Goal: Task Accomplishment & Management: Manage account settings

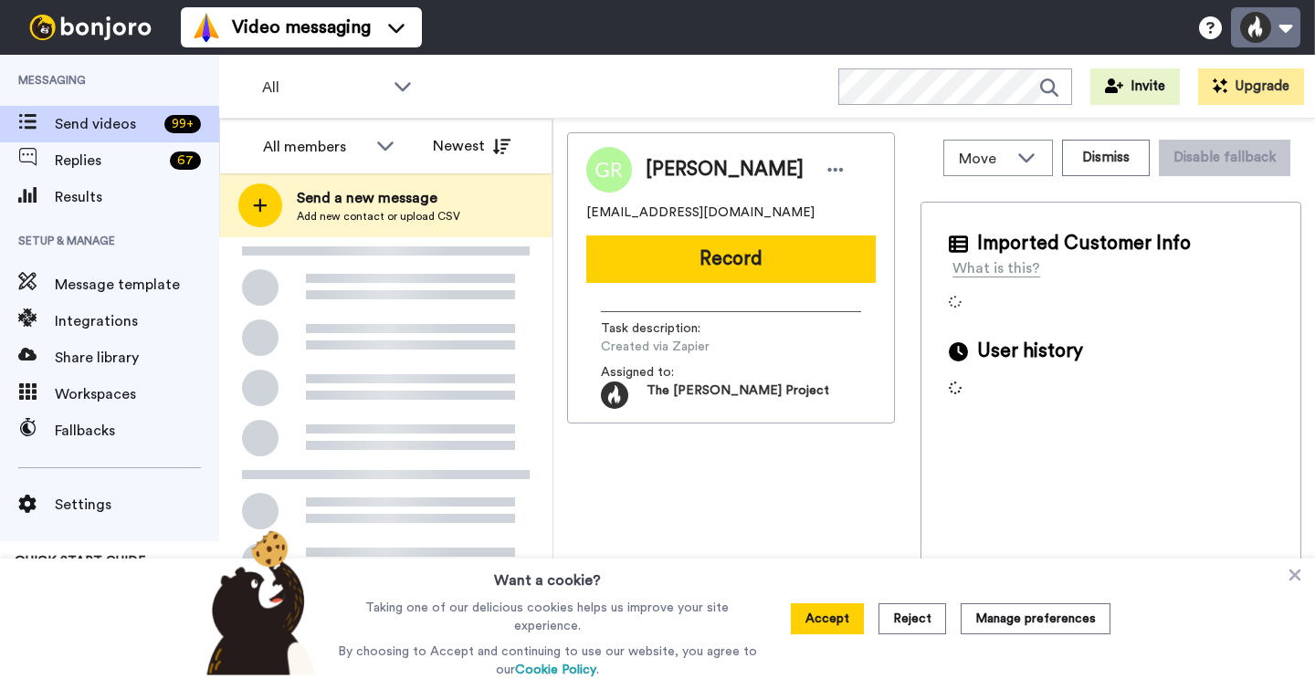
click at [1263, 26] on button at bounding box center [1265, 27] width 69 height 40
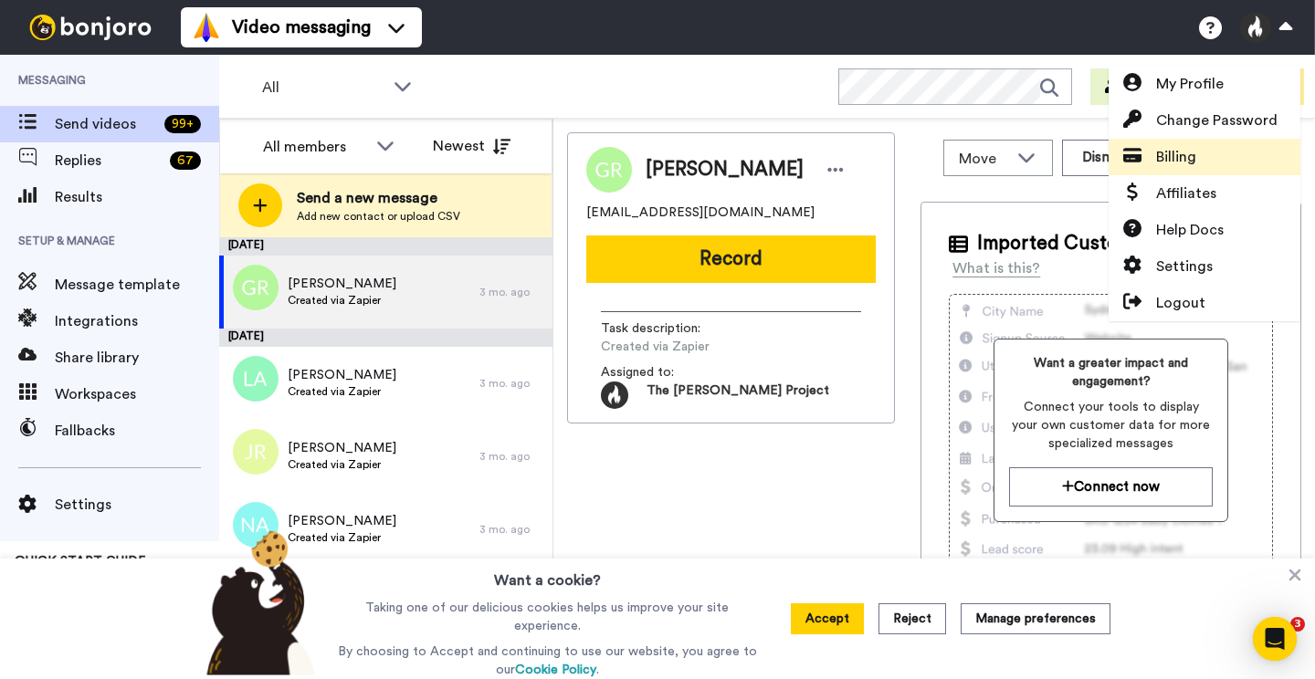
click at [1202, 161] on link "Billing" at bounding box center [1204, 157] width 192 height 37
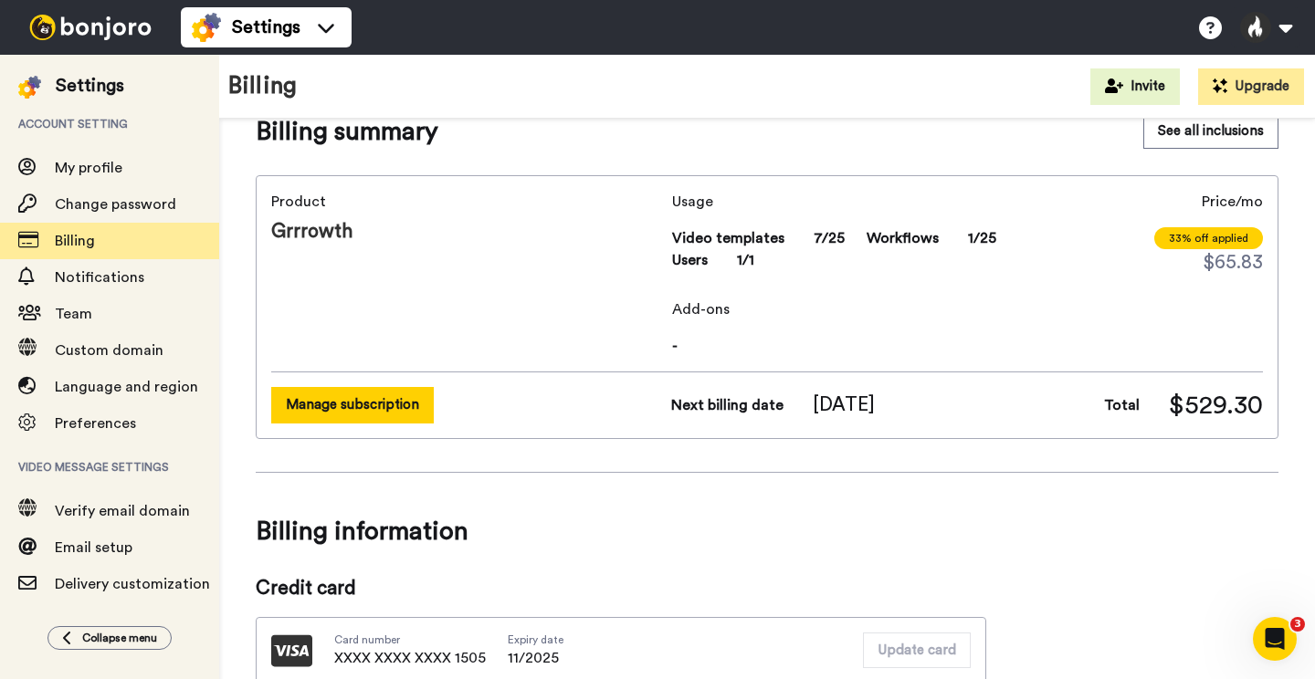
click at [389, 400] on button "Manage subscription" at bounding box center [352, 405] width 163 height 36
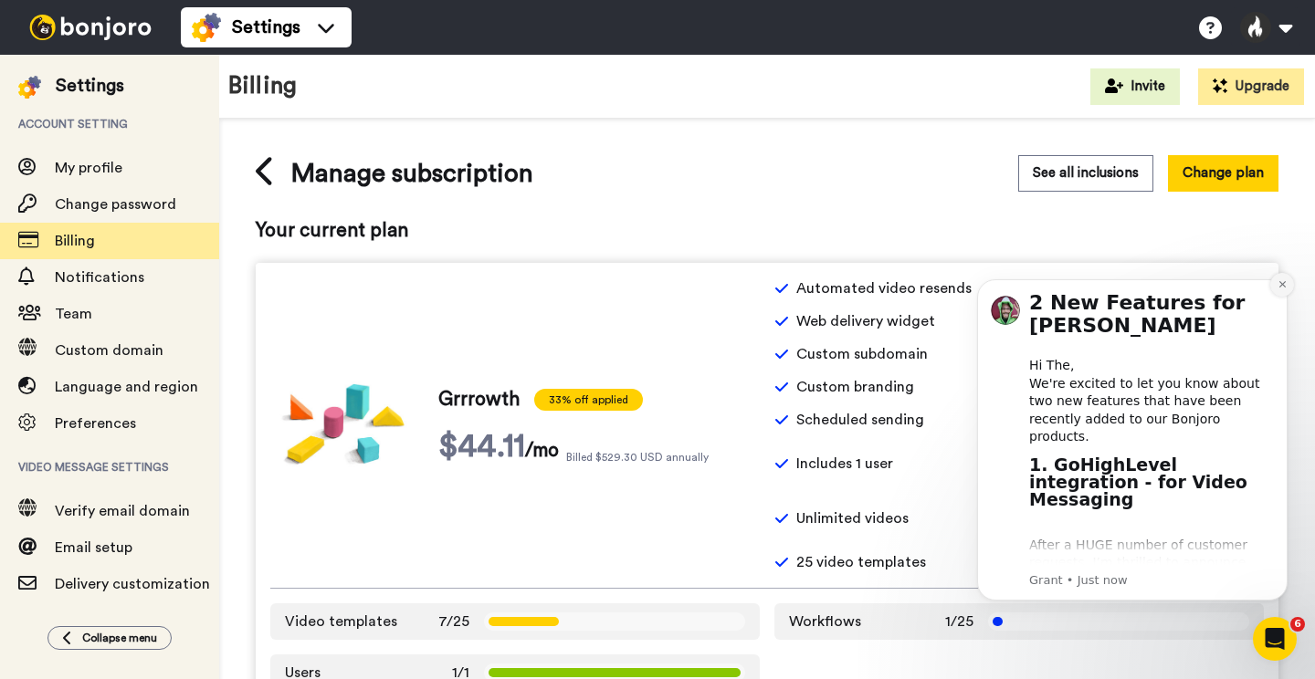
click at [1281, 283] on icon "Dismiss notification" at bounding box center [1282, 284] width 10 height 10
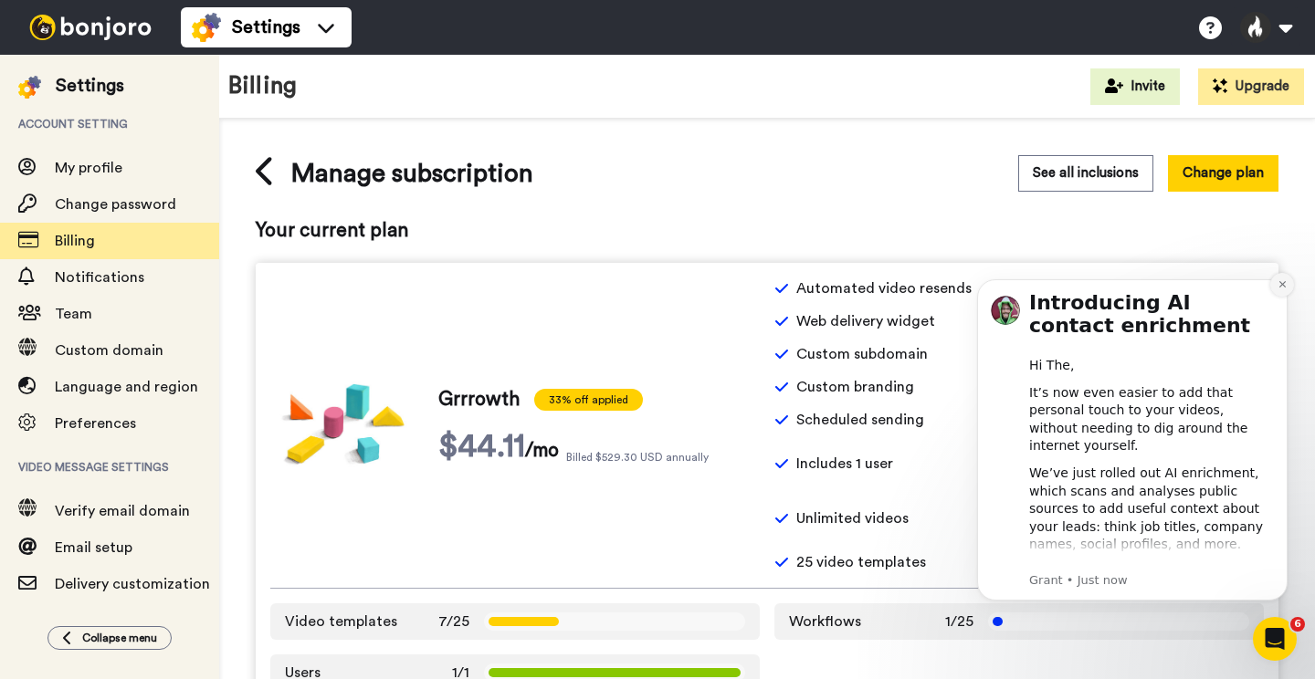
click at [1282, 282] on icon "Dismiss notification" at bounding box center [1282, 284] width 10 height 10
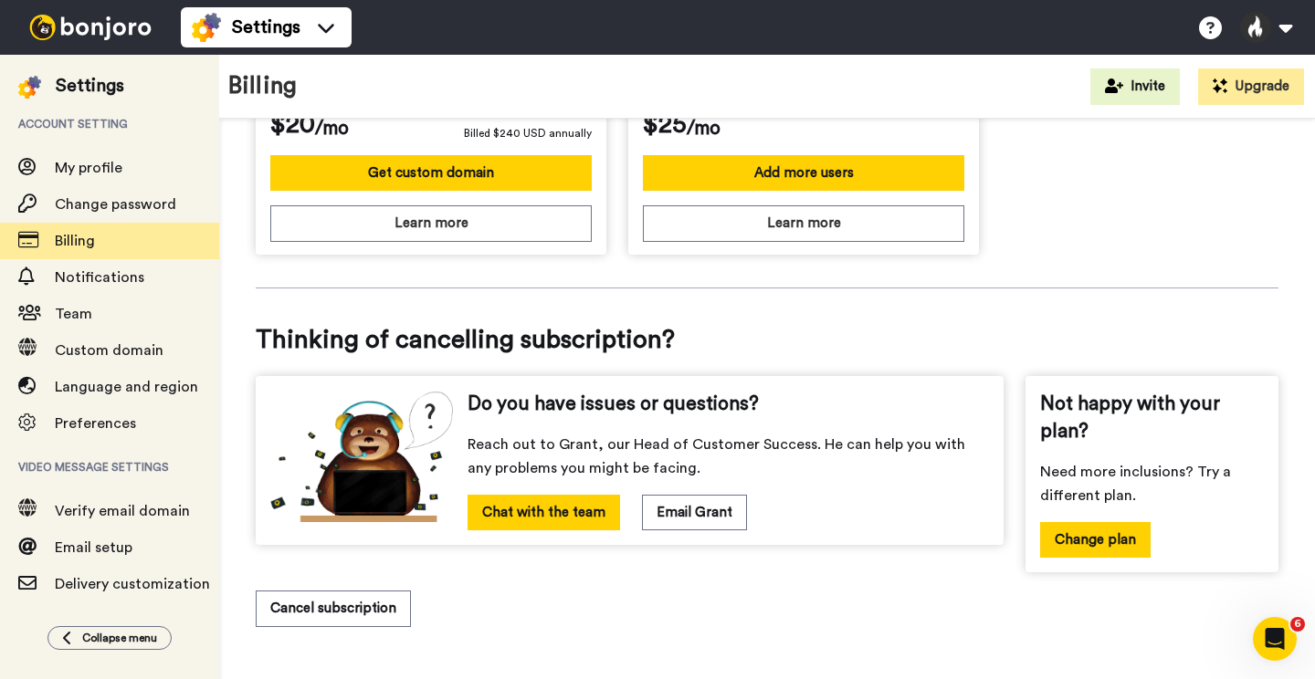
scroll to position [847, 0]
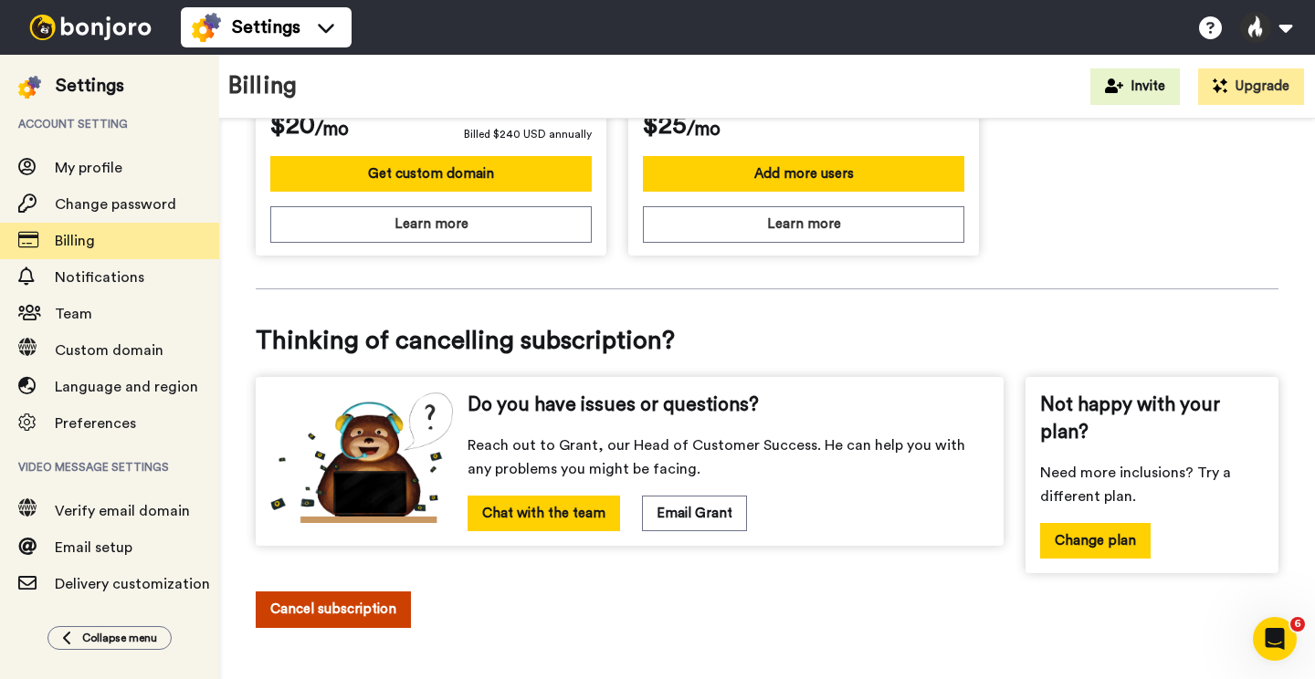
click at [382, 592] on button "Cancel subscription" at bounding box center [333, 610] width 155 height 36
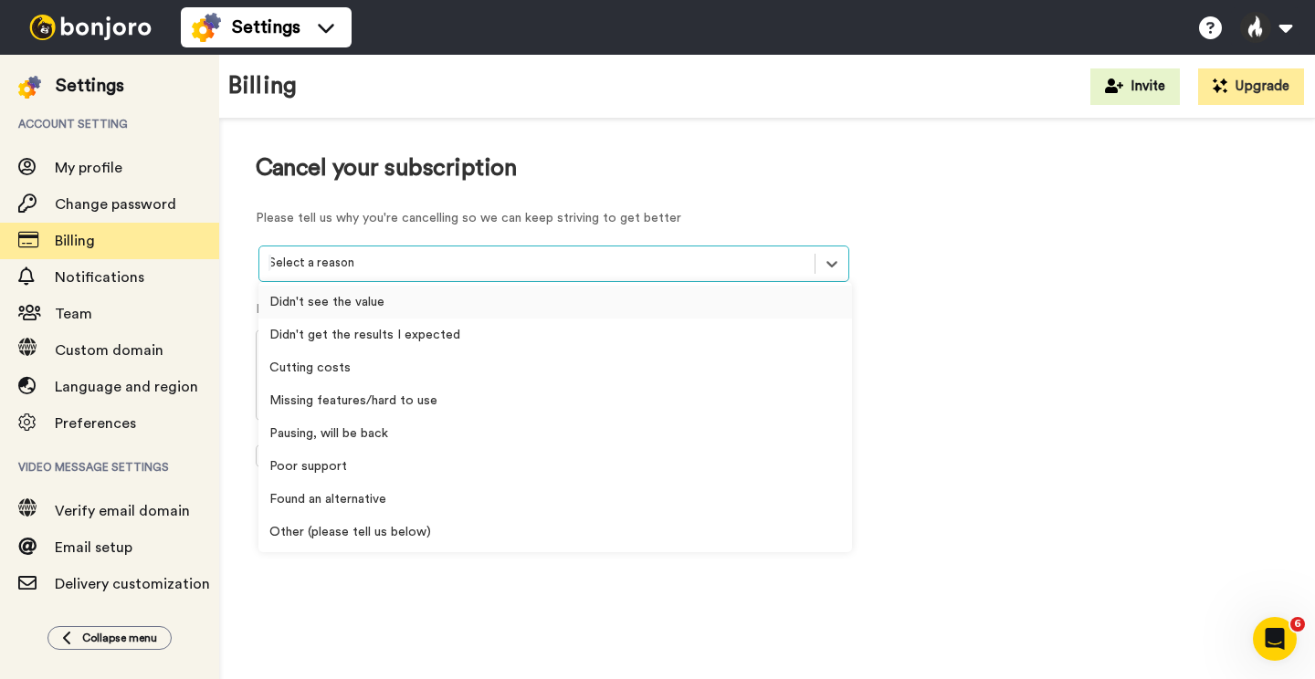
click at [517, 260] on div at bounding box center [536, 263] width 537 height 21
click at [467, 357] on div "Cutting costs" at bounding box center [554, 367] width 593 height 33
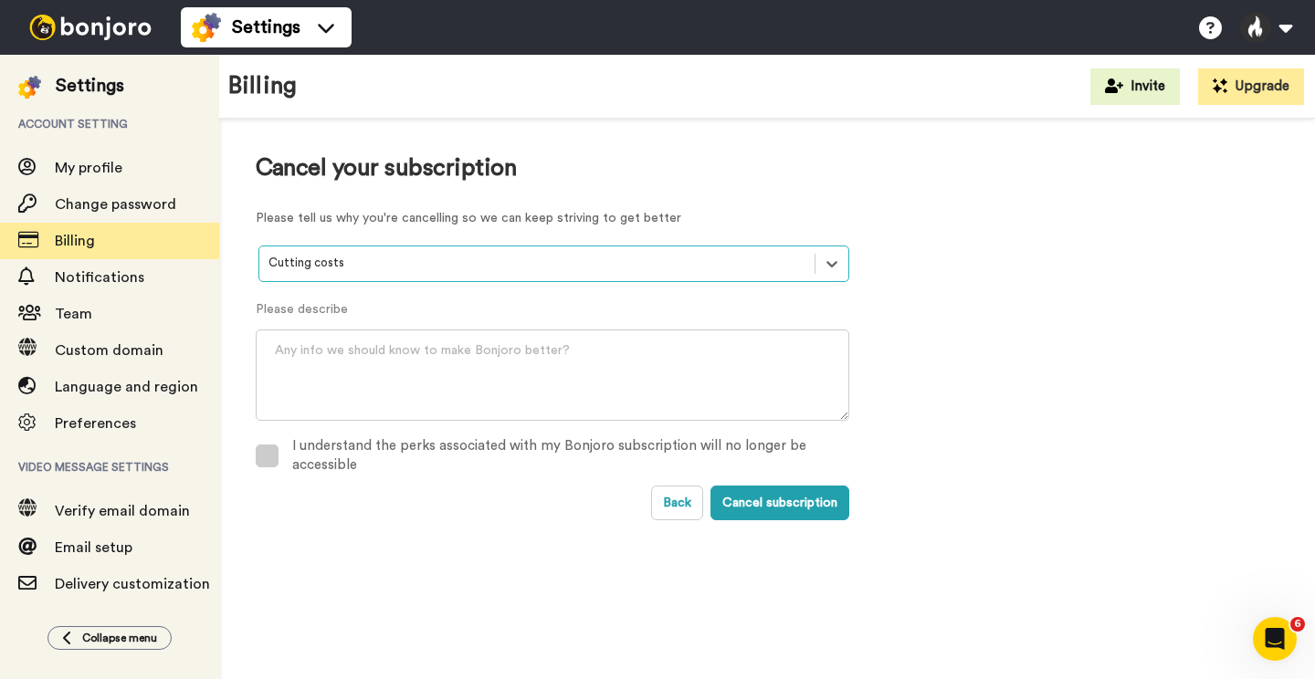
click at [475, 463] on div "I understand the perks associated with my Bonjoro subscription will no longer b…" at bounding box center [570, 455] width 557 height 39
click at [768, 500] on button "Cancel subscription" at bounding box center [779, 503] width 139 height 35
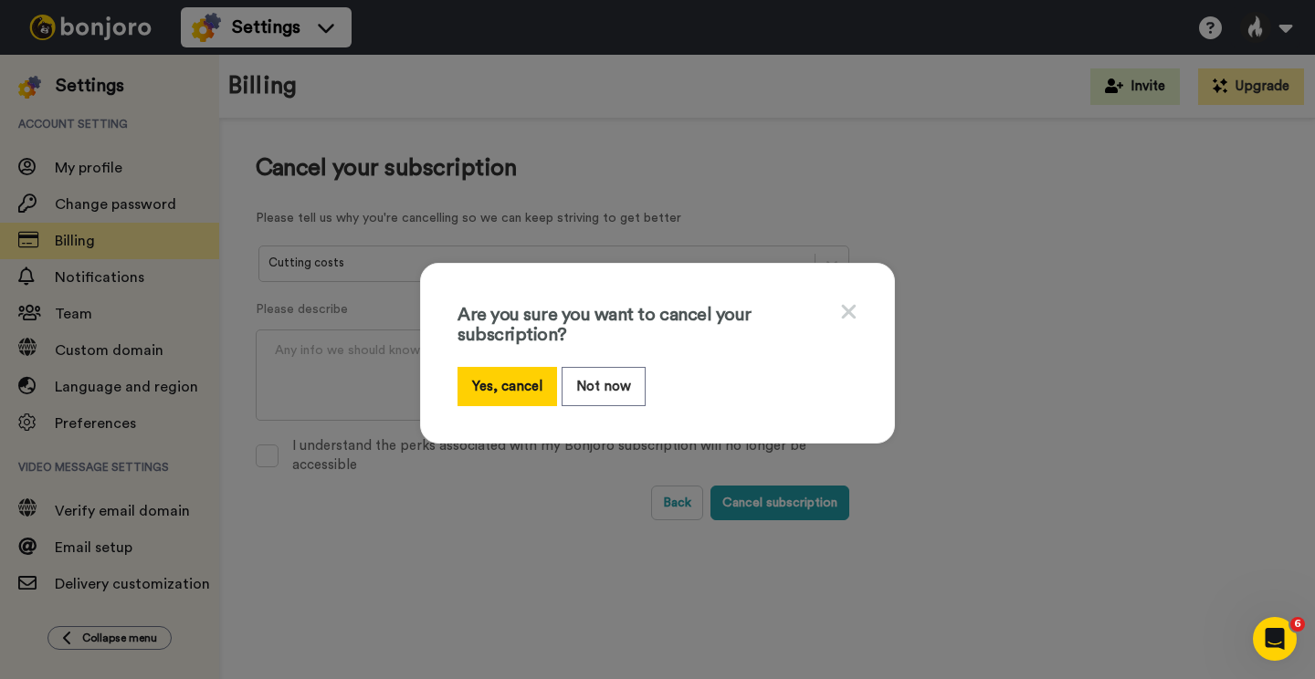
click at [845, 311] on icon at bounding box center [848, 311] width 17 height 23
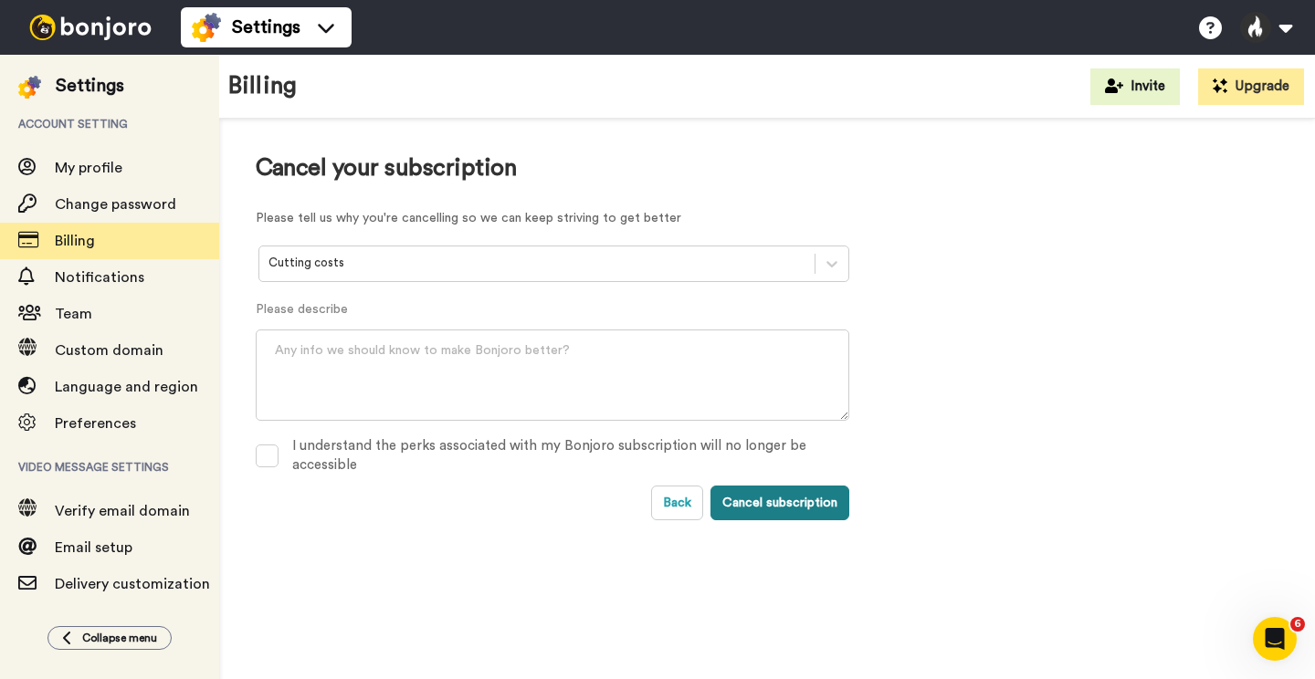
click at [804, 496] on button "Cancel subscription" at bounding box center [779, 503] width 139 height 35
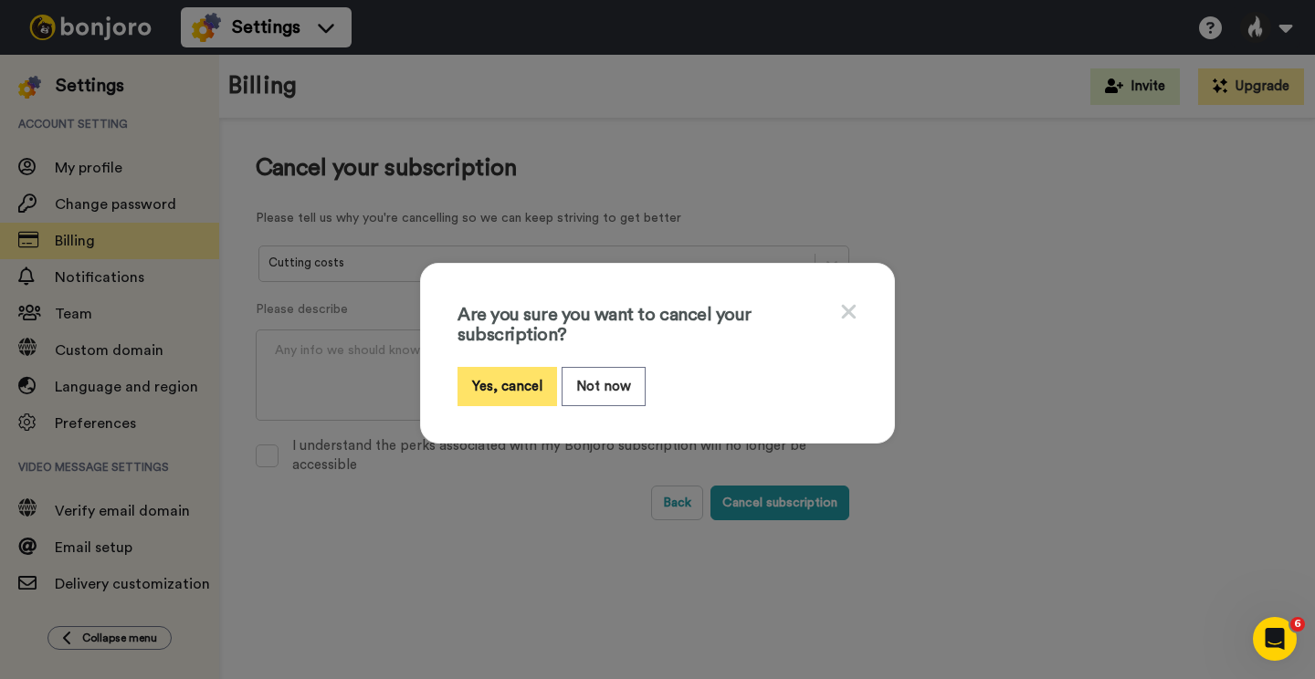
click at [541, 380] on button "Yes, cancel" at bounding box center [507, 386] width 100 height 39
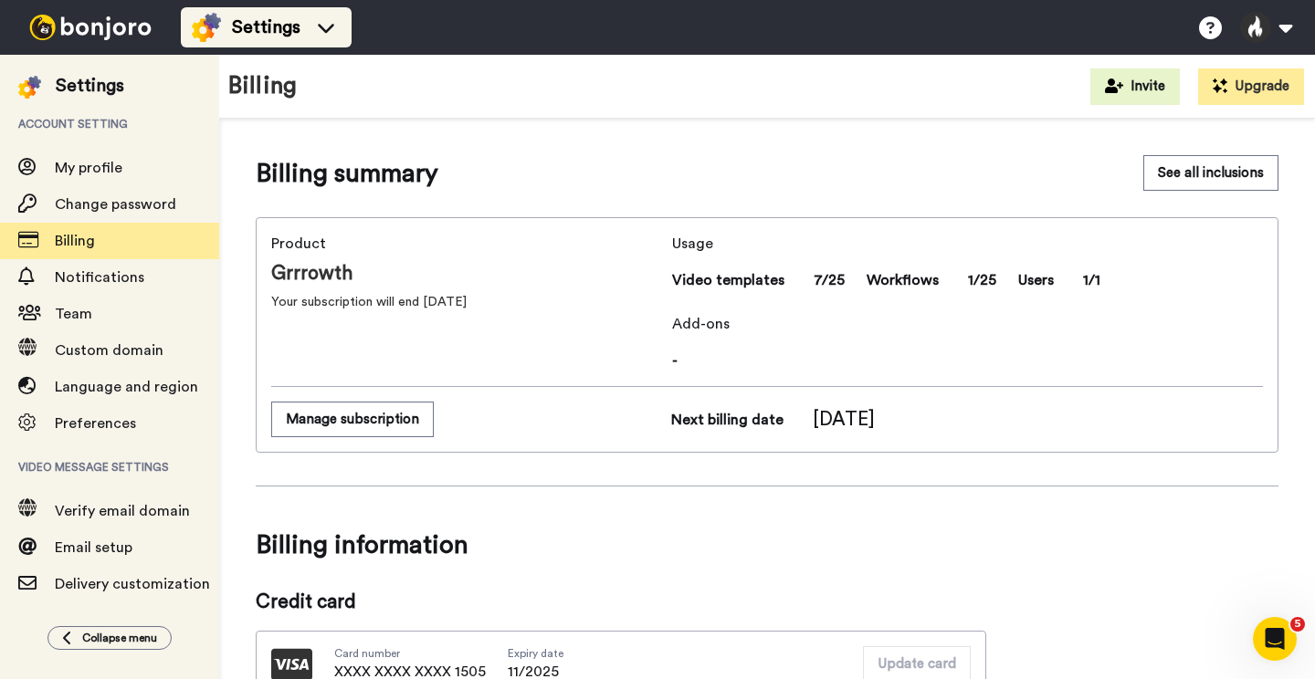
click at [317, 19] on icon at bounding box center [325, 27] width 29 height 18
click at [512, 173] on div "Billing summary See all inclusions" at bounding box center [767, 173] width 1022 height 37
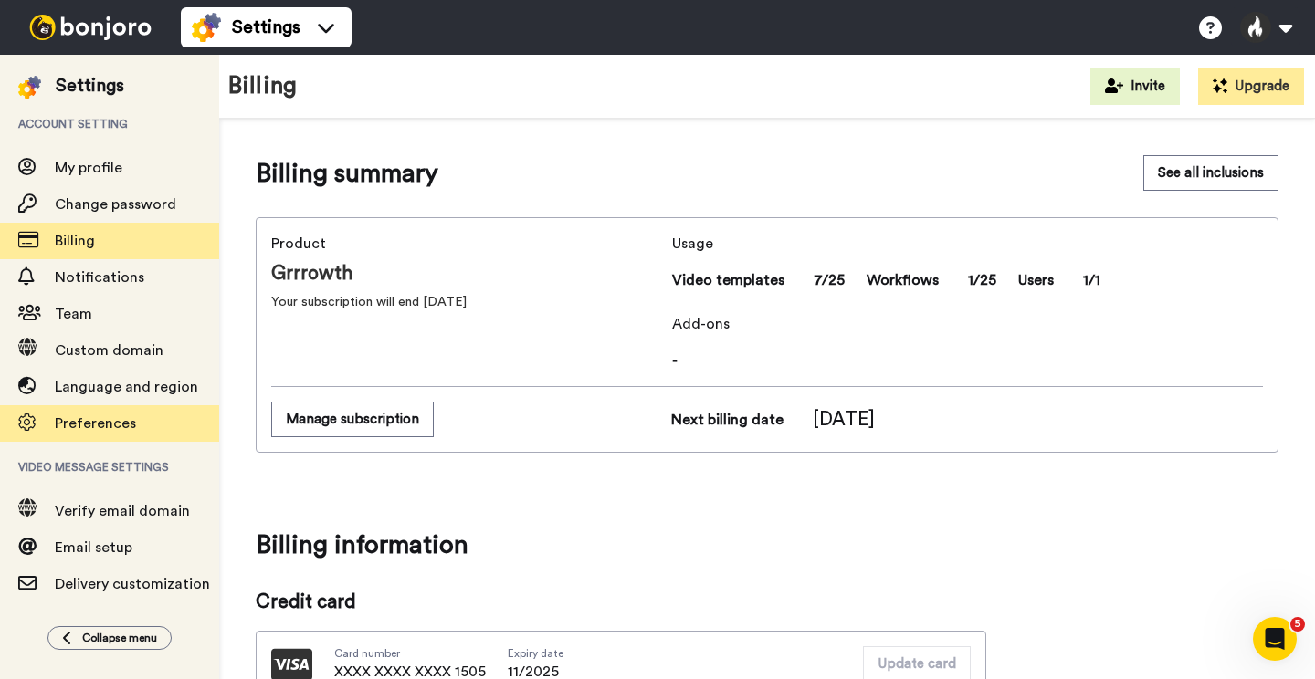
click at [86, 427] on span "Preferences" at bounding box center [95, 423] width 81 height 15
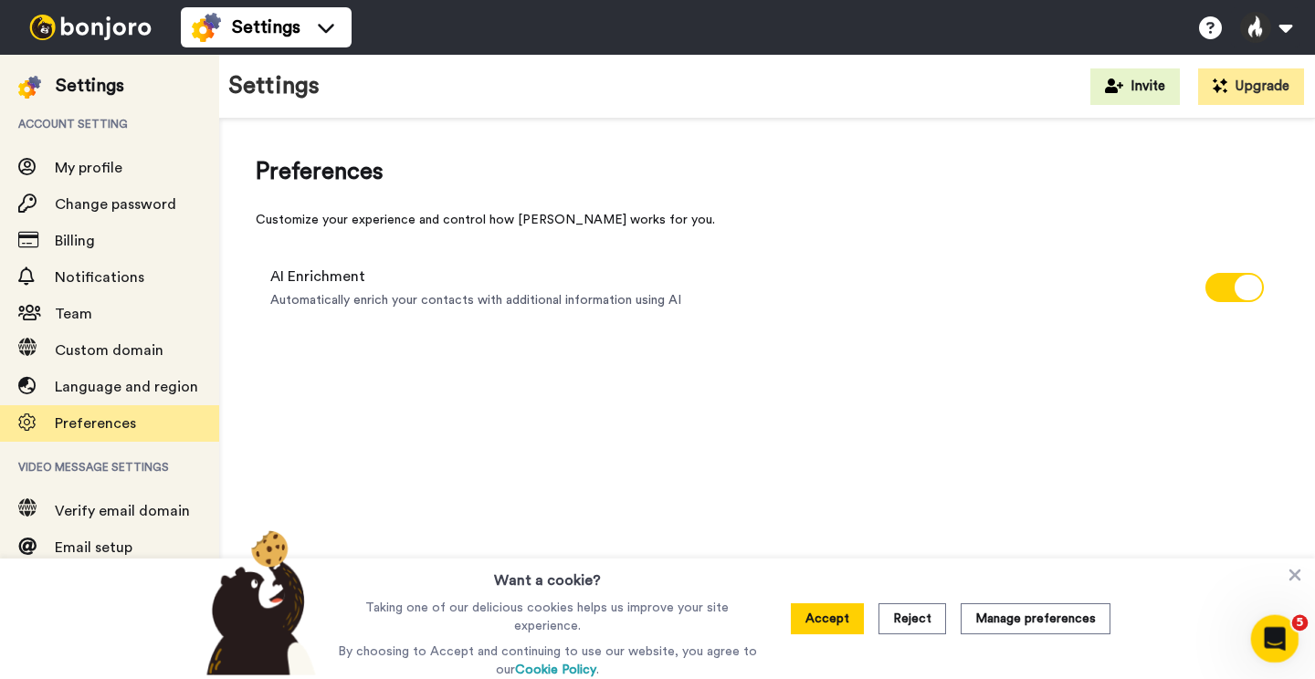
click at [1274, 645] on icon "Open Intercom Messenger" at bounding box center [1272, 637] width 30 height 30
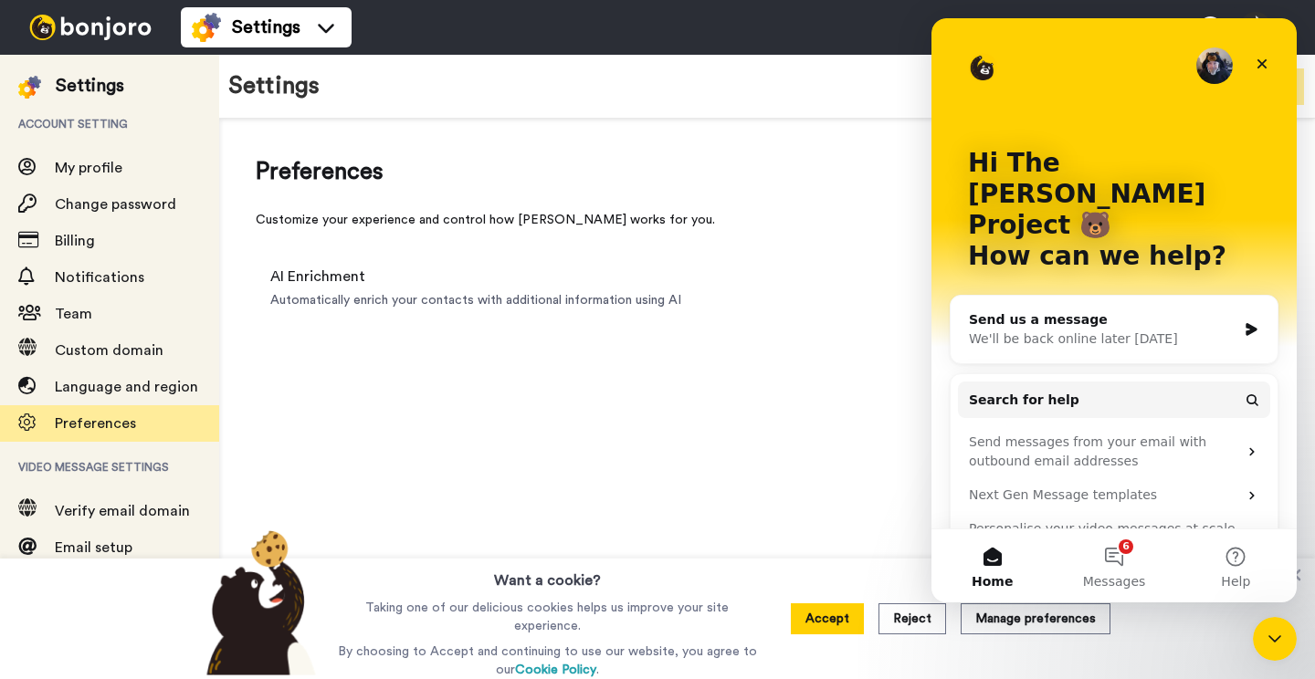
click at [1066, 310] on div "Send us a message" at bounding box center [1102, 319] width 267 height 19
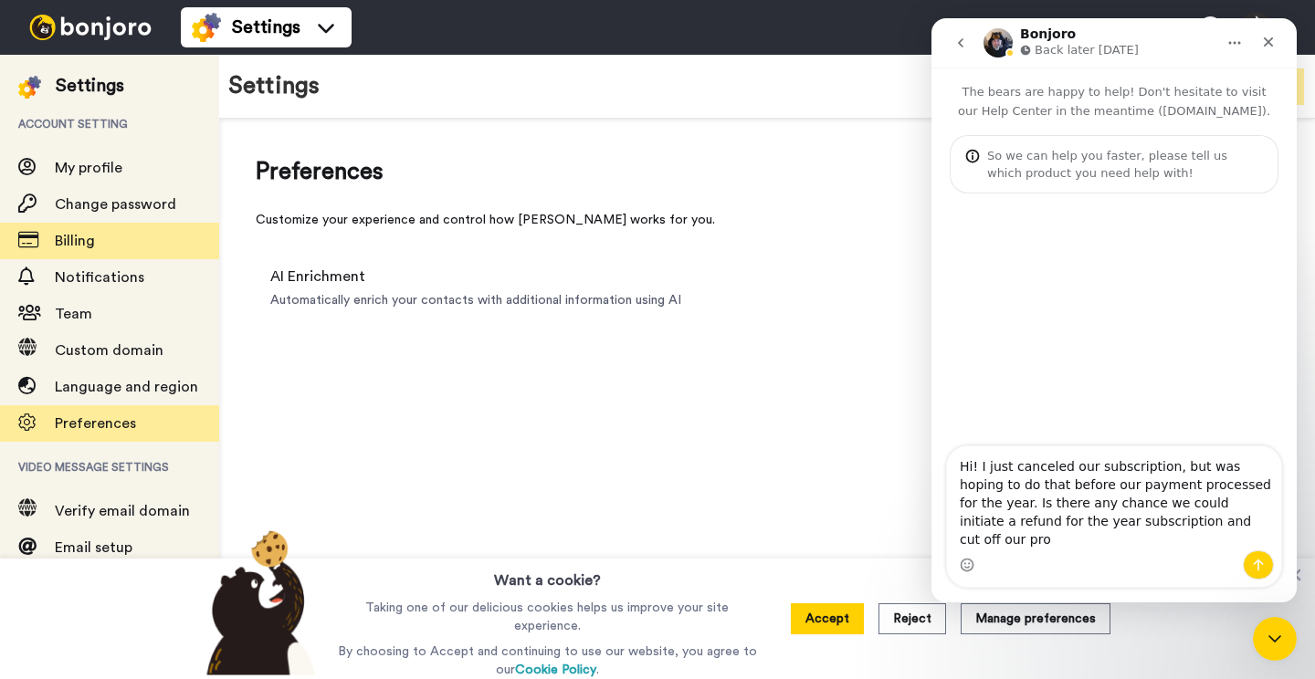
type textarea "Hi! I just canceled our subscription, but was hoping to do that before our paym…"
click at [115, 252] on span "Billing" at bounding box center [137, 241] width 164 height 22
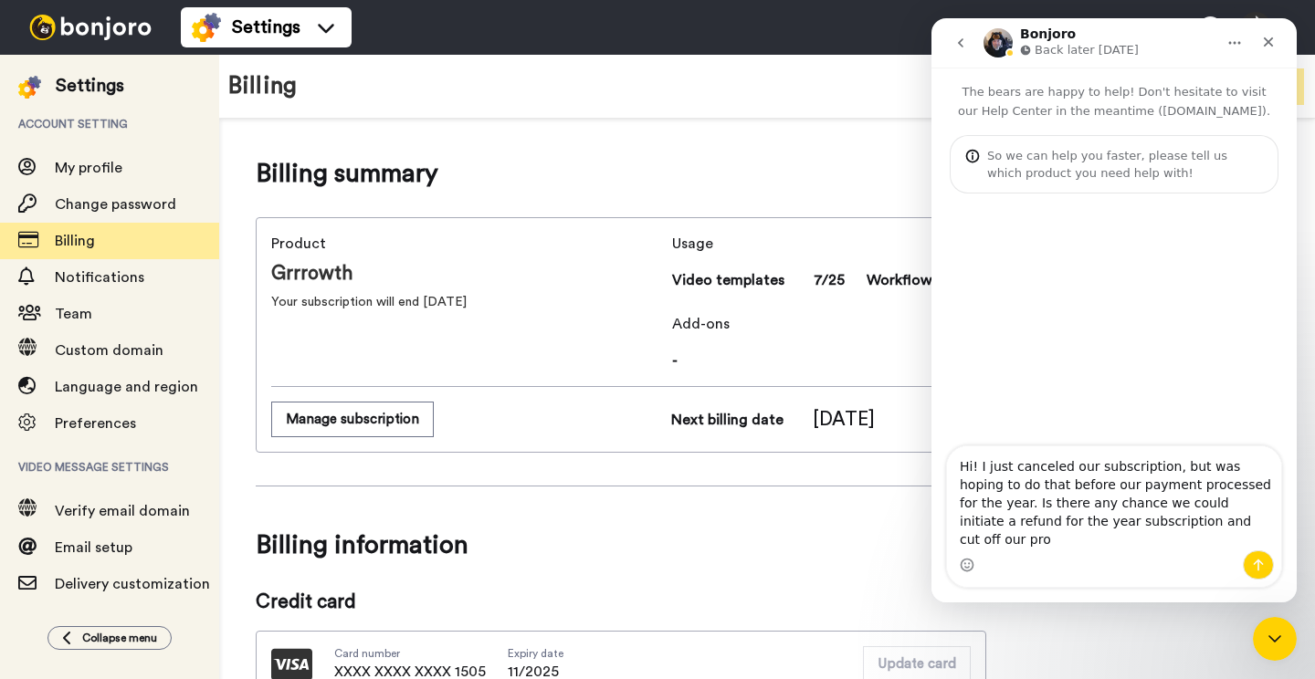
click at [1210, 541] on textarea "Hi! I just canceled our subscription, but was hoping to do that before our paym…" at bounding box center [1114, 498] width 334 height 104
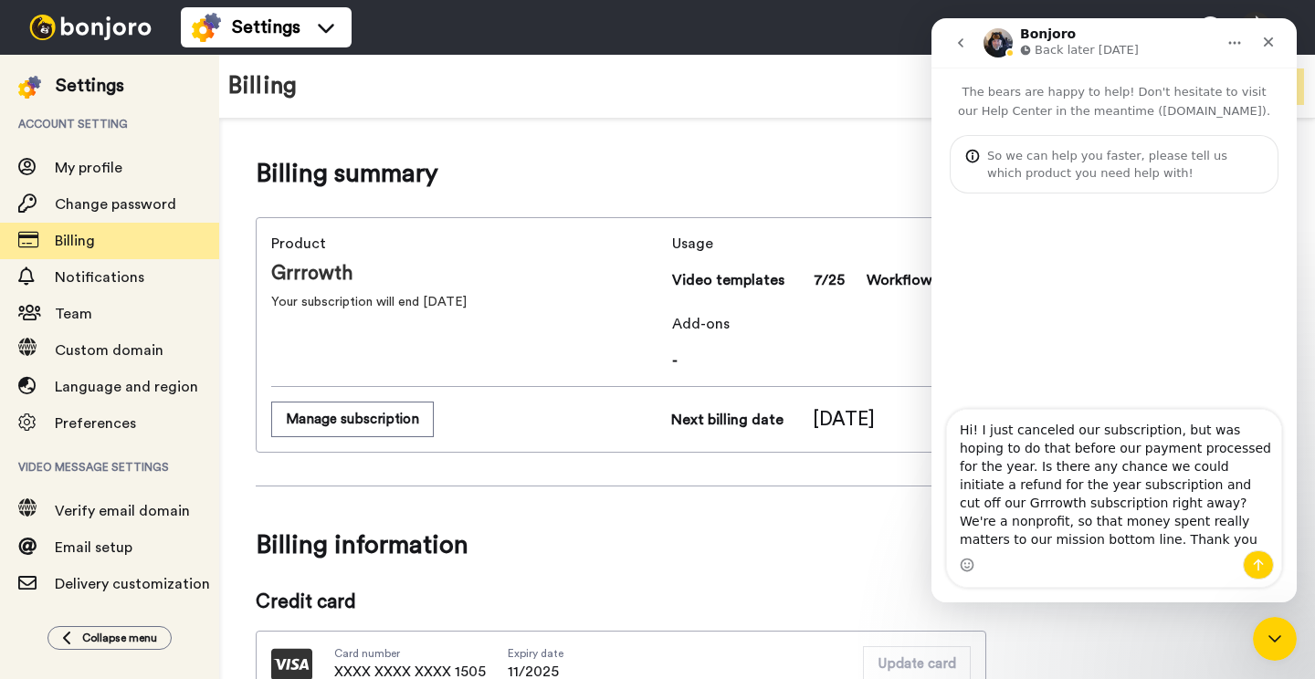
type textarea "Hi! I just canceled our subscription, but was hoping to do that before our paym…"
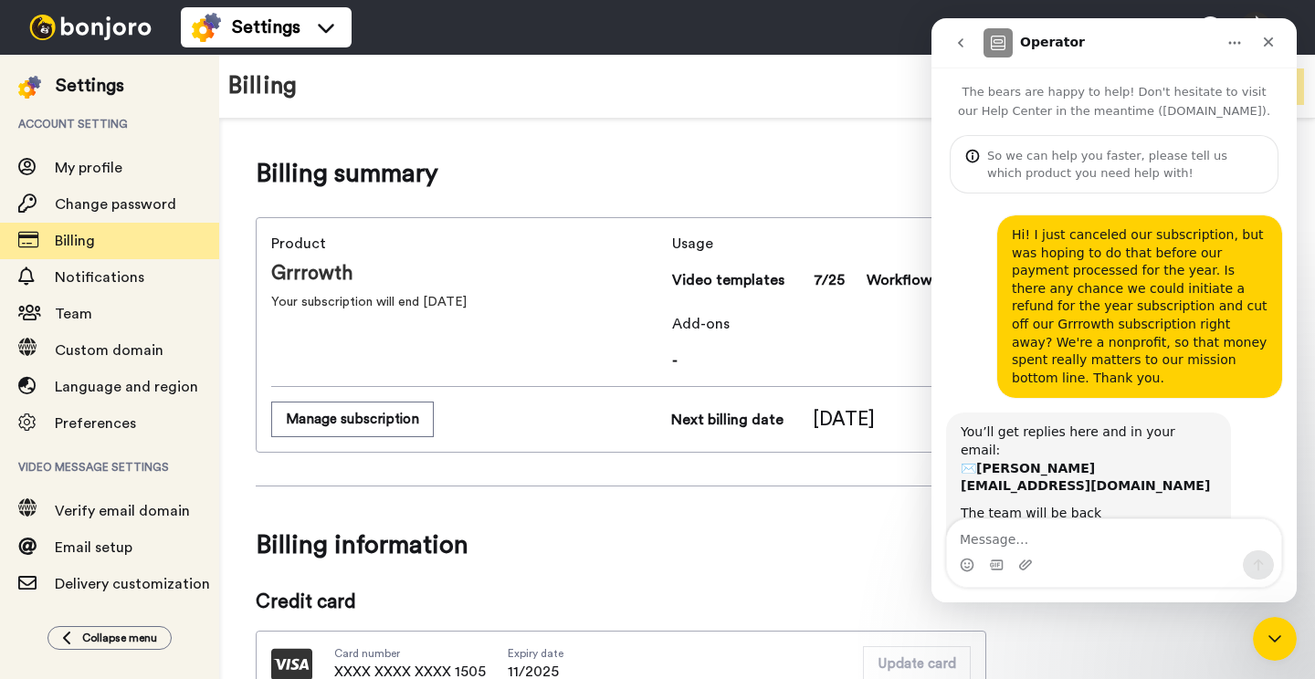
scroll to position [10, 0]
